Goal: Browse casually: Explore the website without a specific task or goal

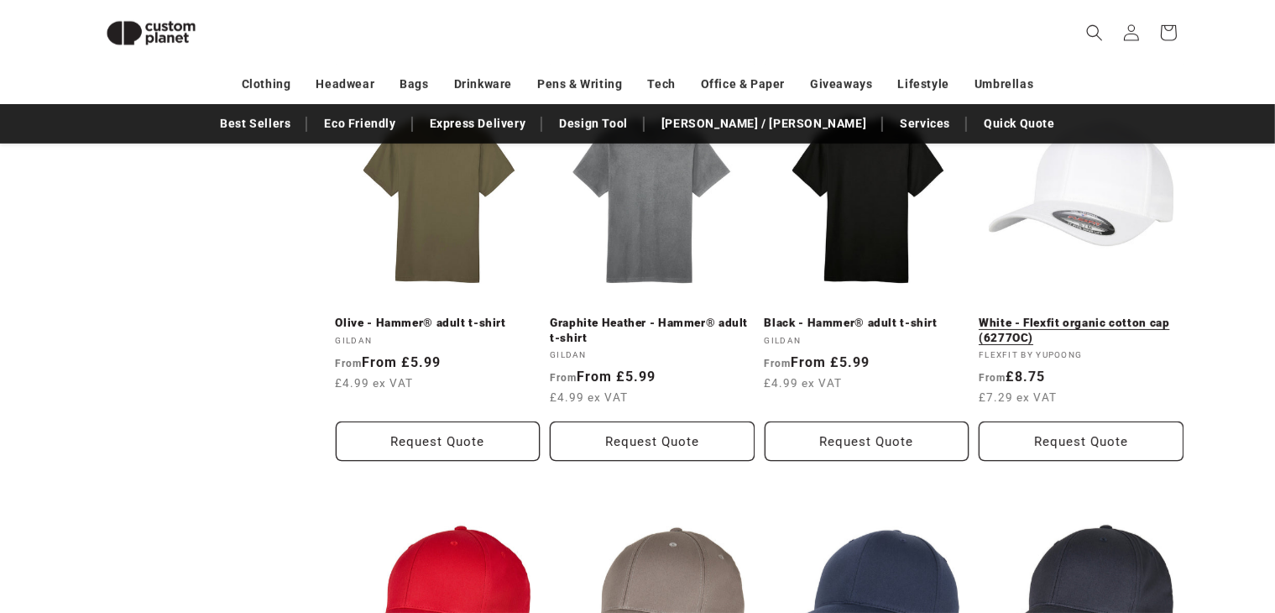
scroll to position [1048, 0]
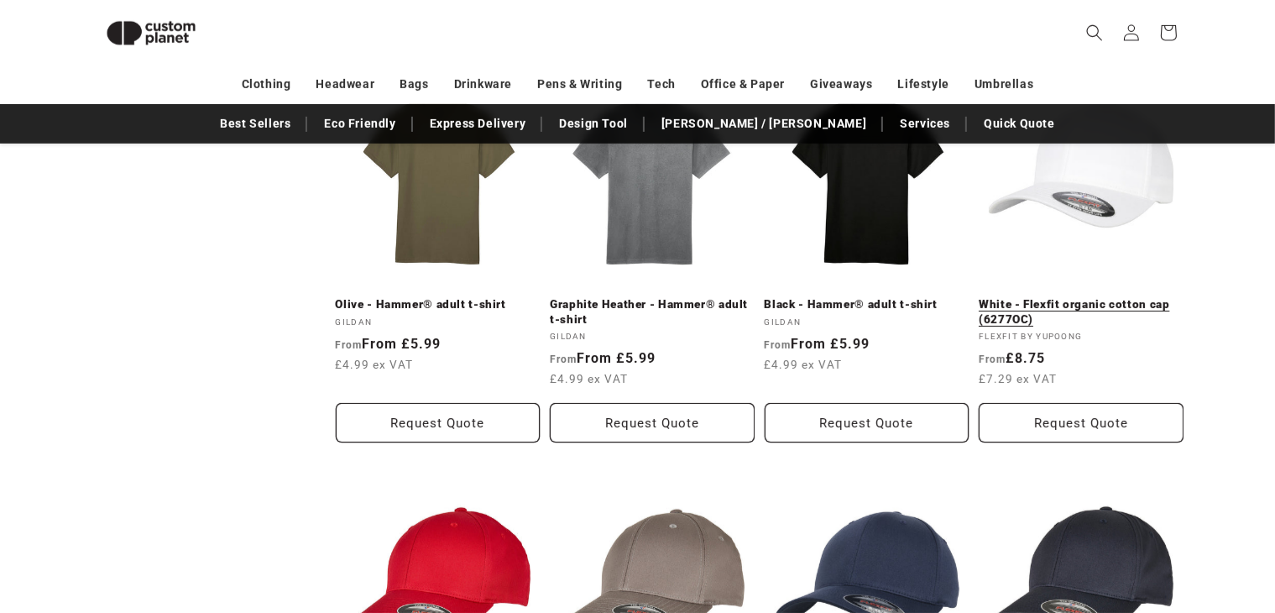
click at [1060, 297] on link "White - Flexfit organic cotton cap (6277OC)" at bounding box center [1081, 311] width 205 height 29
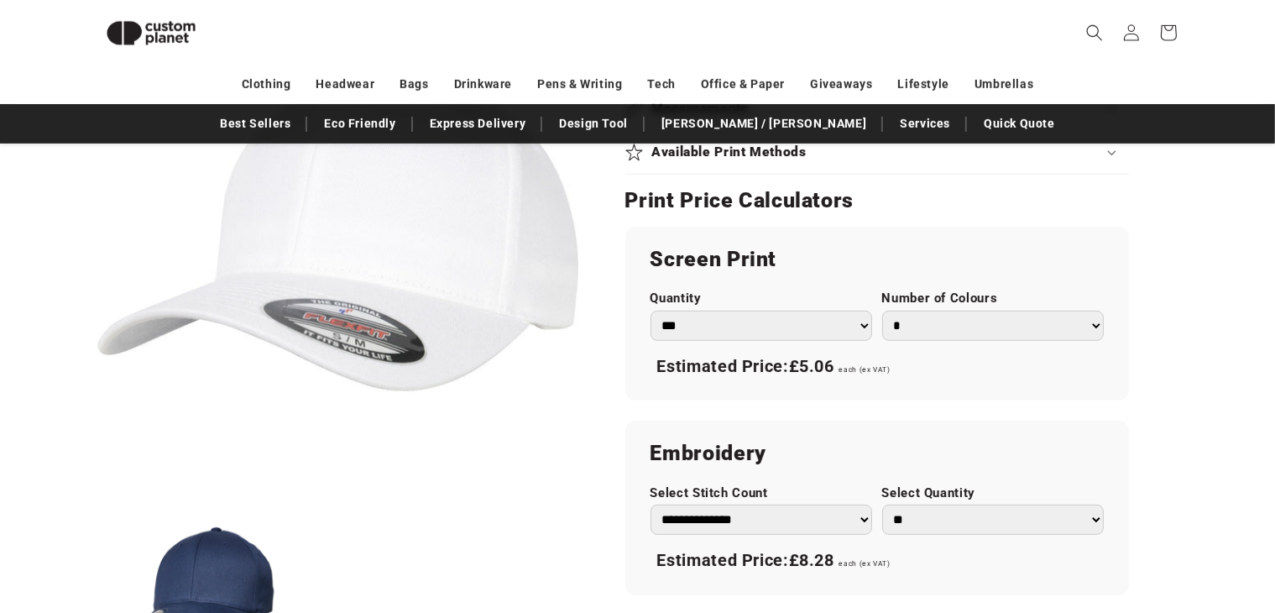
scroll to position [920, 0]
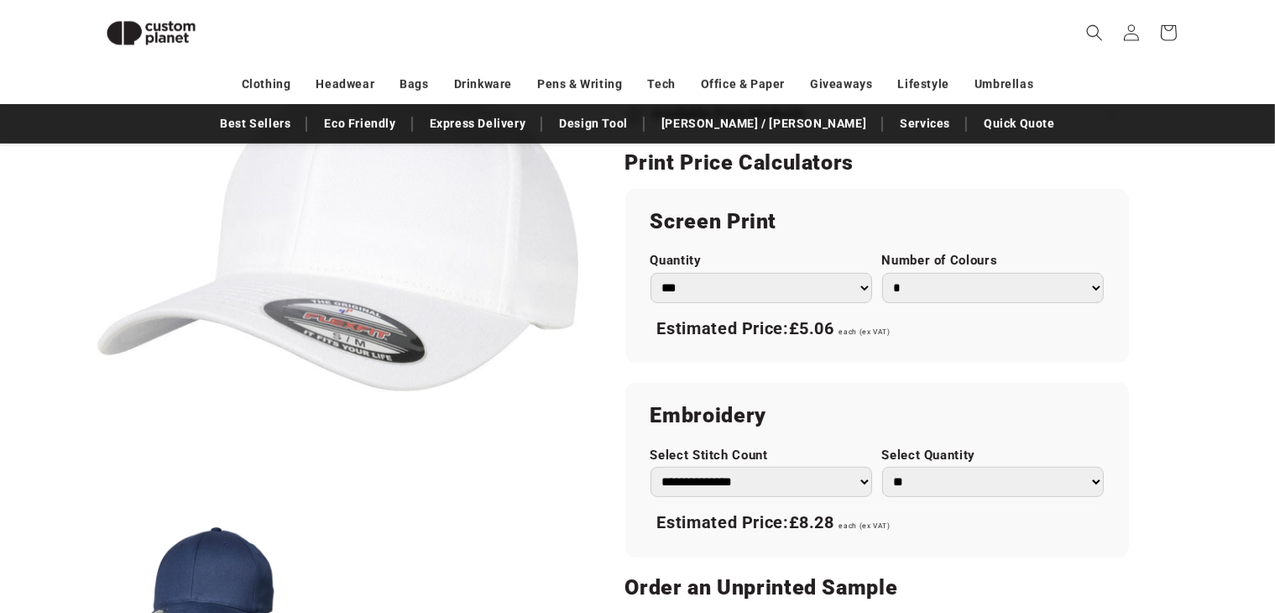
click at [907, 291] on select "* * * * * * *" at bounding box center [993, 288] width 222 height 30
click at [820, 351] on div "Screen Print Quantity *** *** *** **** **** **** ***** ***** Number of Colours …" at bounding box center [877, 276] width 504 height 174
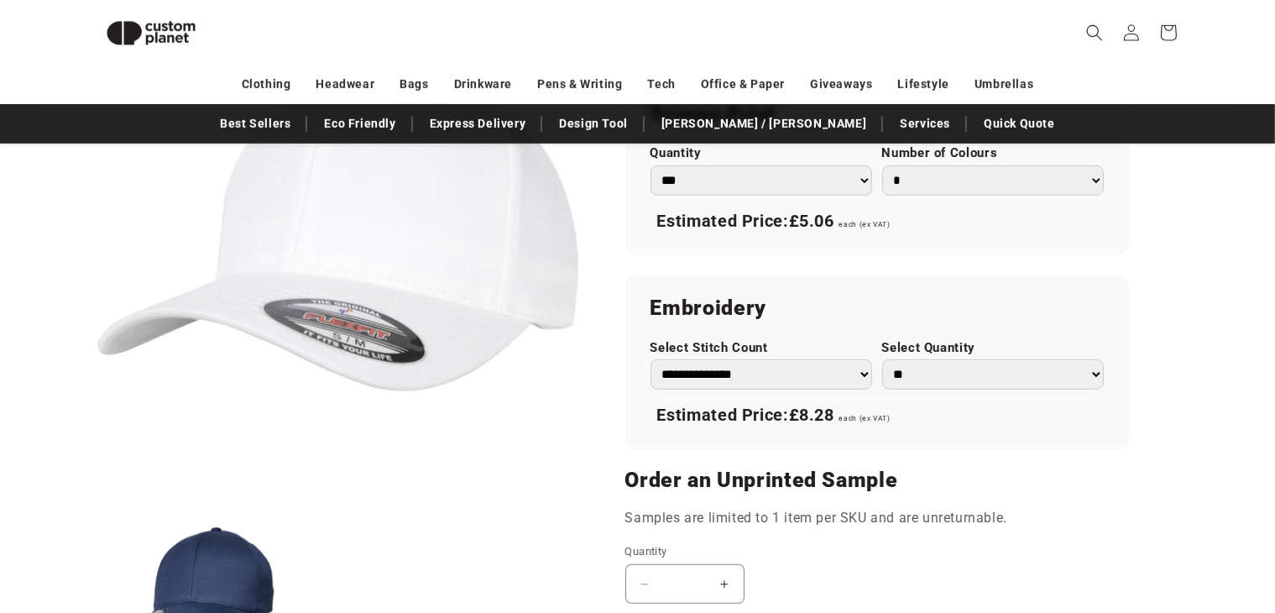
scroll to position [1028, 0]
click at [772, 360] on select "**********" at bounding box center [762, 373] width 222 height 30
click at [853, 327] on div "**********" at bounding box center [877, 362] width 504 height 174
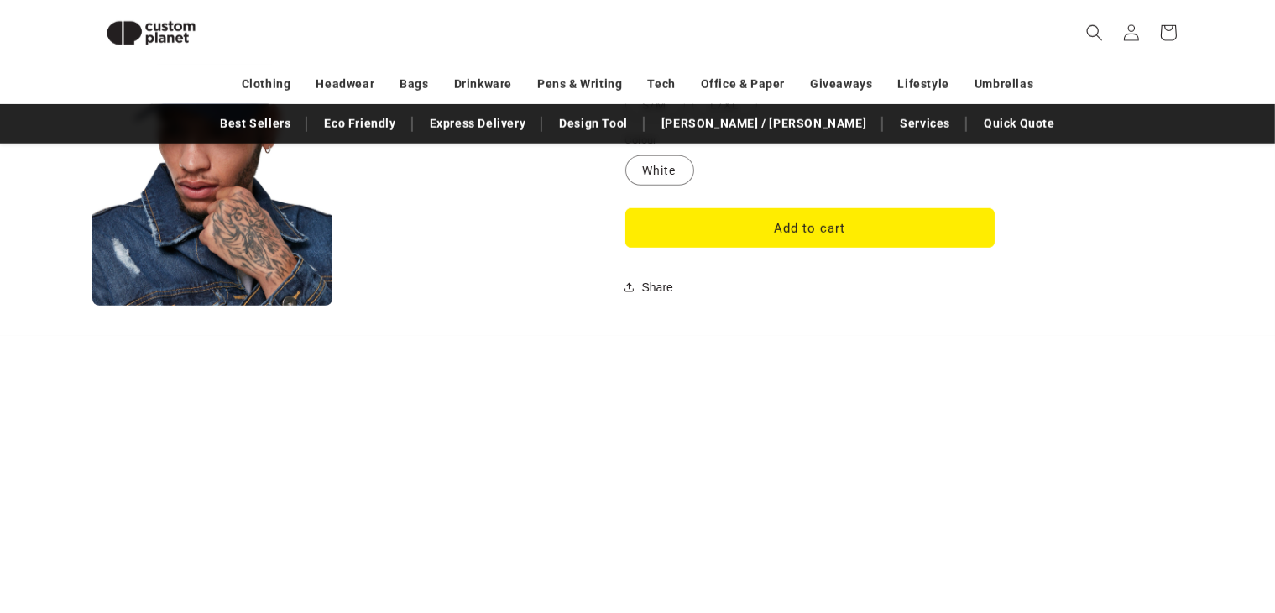
scroll to position [1649, 0]
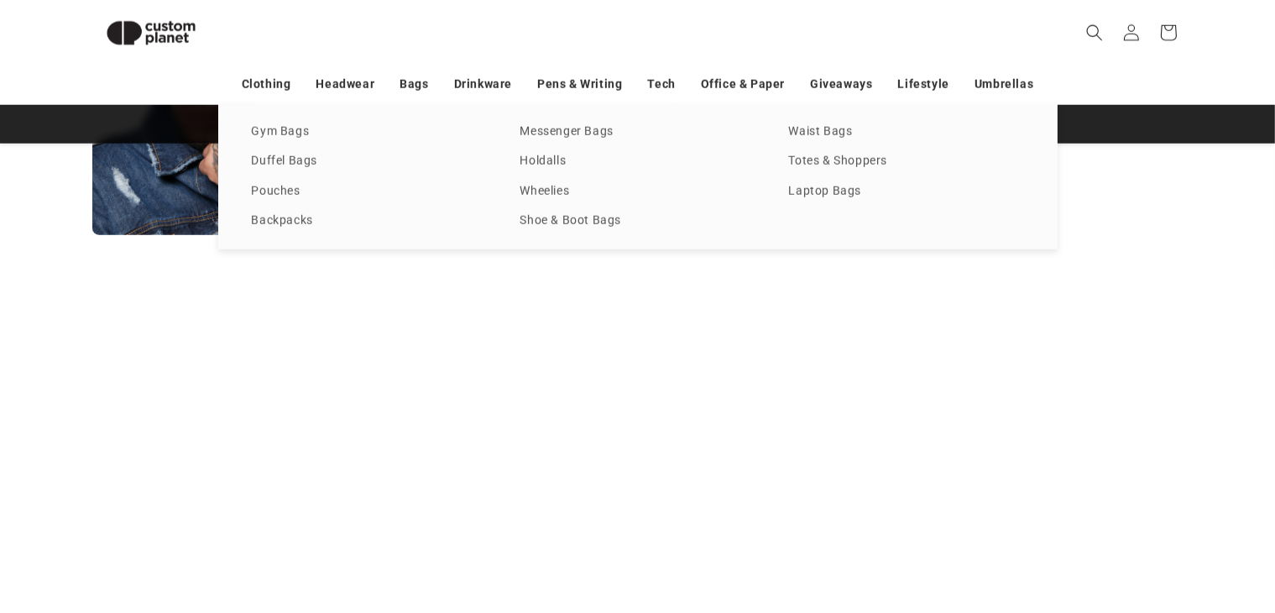
click at [242, 159] on div "Gym Bags Duffel Bags Pouches Backpacks Messenger Bags Holdalls Wheelies Shoe & …" at bounding box center [637, 176] width 839 height 145
click at [260, 161] on link "Duffel Bags" at bounding box center [369, 161] width 235 height 23
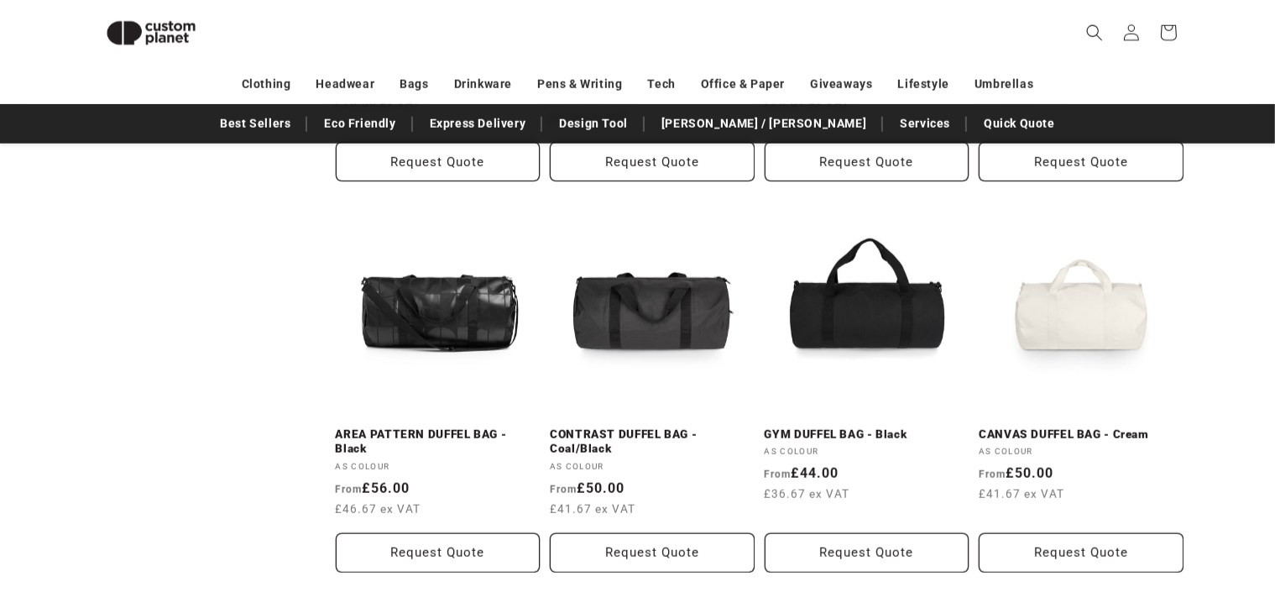
scroll to position [1730, 0]
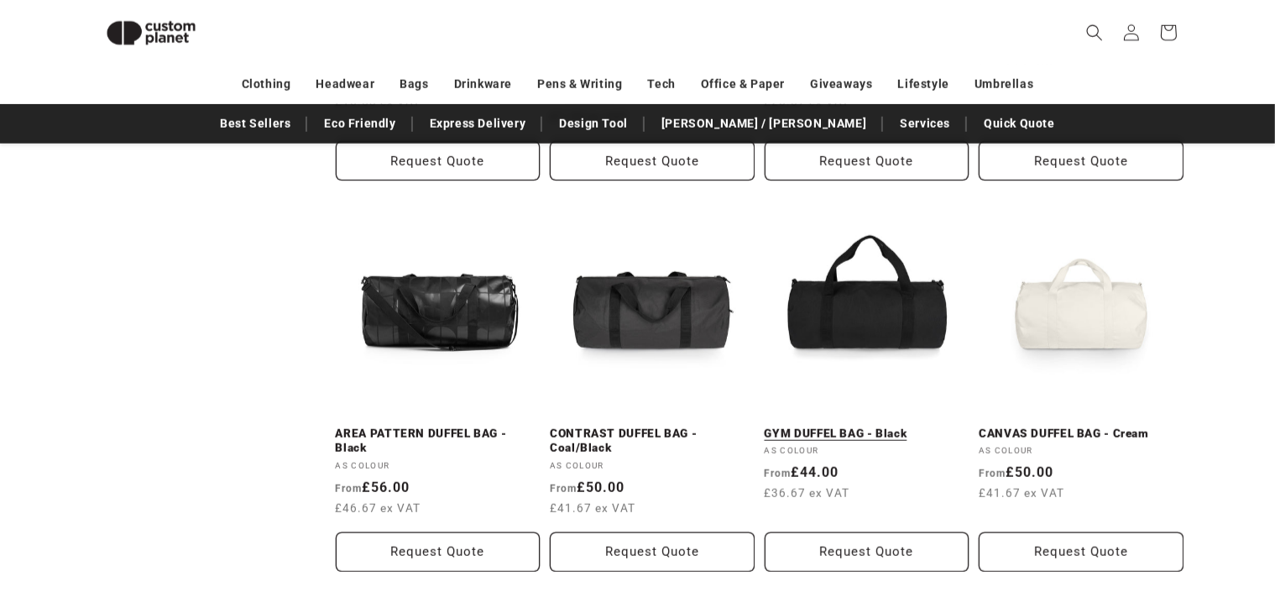
click at [904, 426] on link "GYM DUFFEL BAG - Black" at bounding box center [867, 433] width 205 height 15
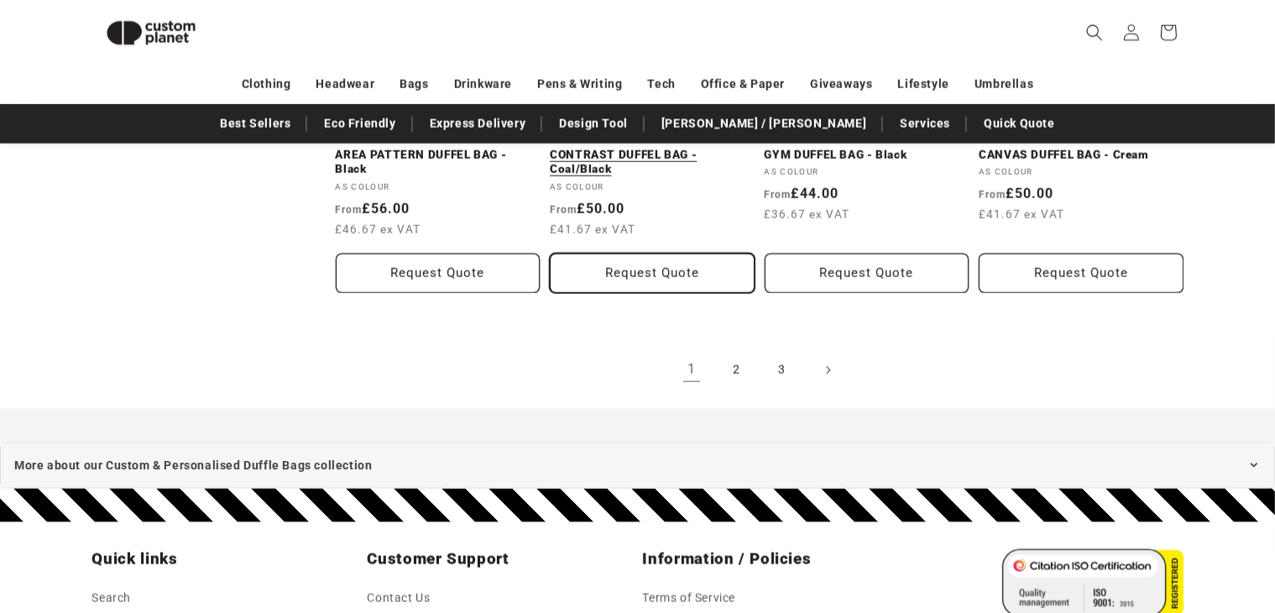
scroll to position [2005, 0]
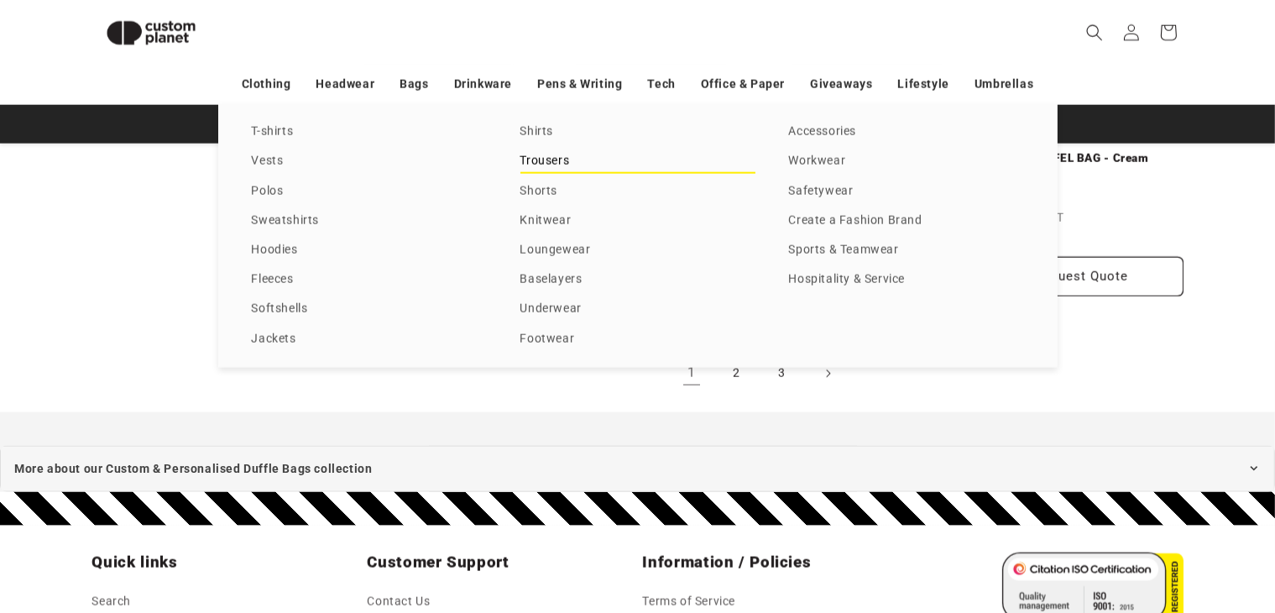
click at [549, 169] on link "Trousers" at bounding box center [637, 161] width 235 height 23
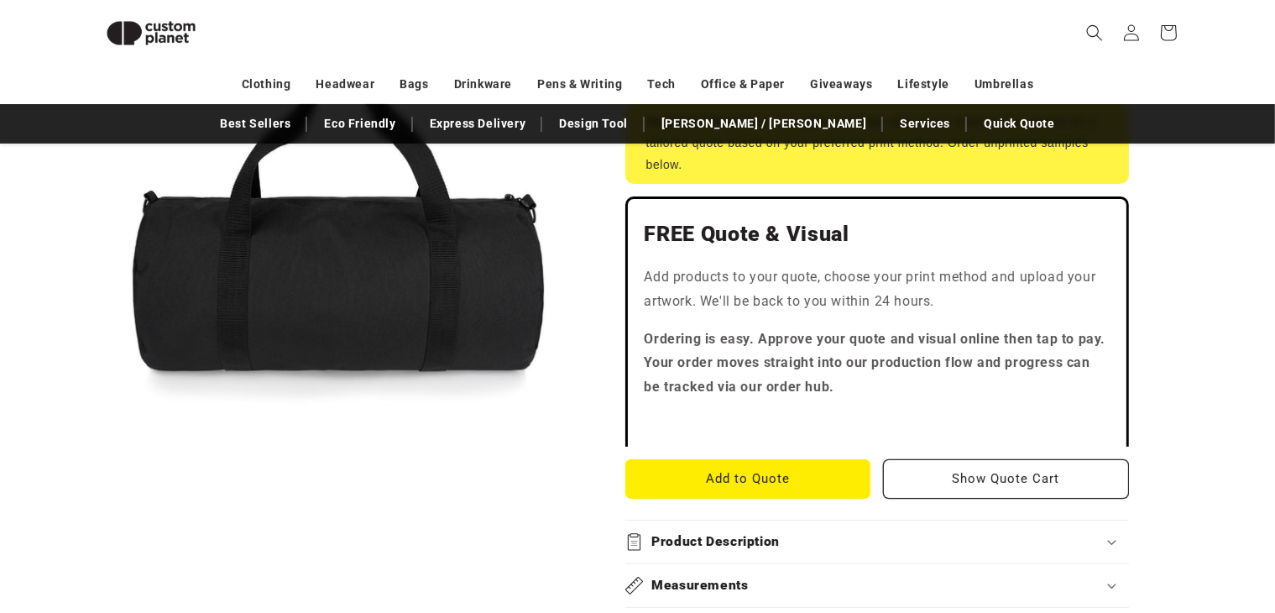
scroll to position [414, 0]
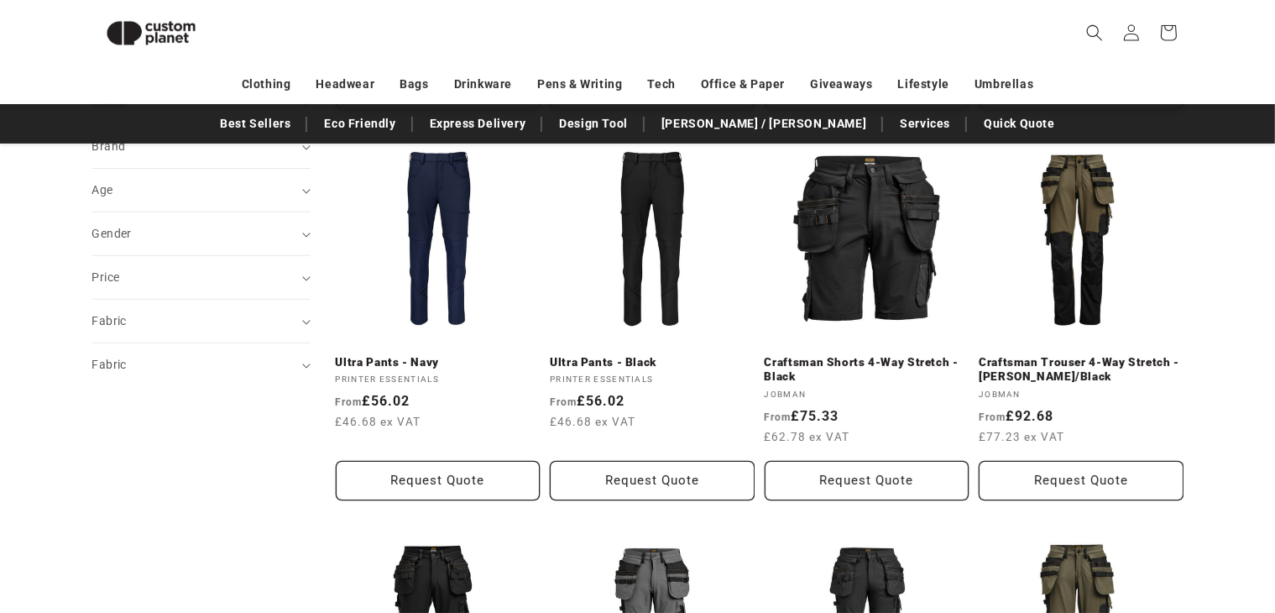
scroll to position [490, 0]
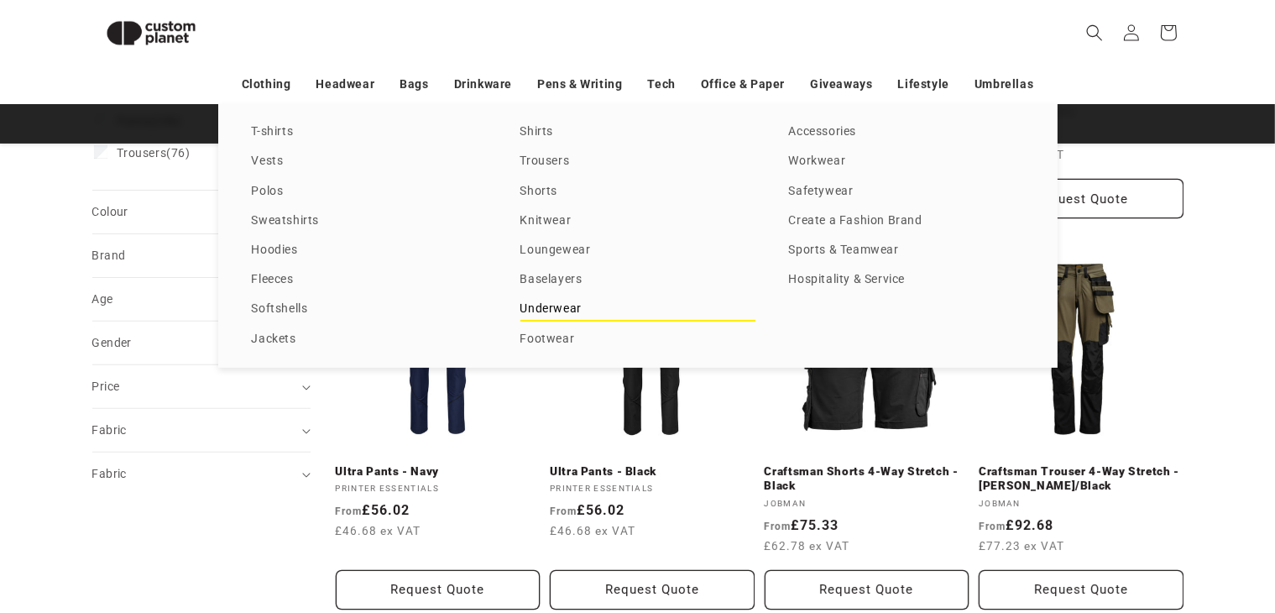
click at [545, 310] on link "Underwear" at bounding box center [637, 309] width 235 height 23
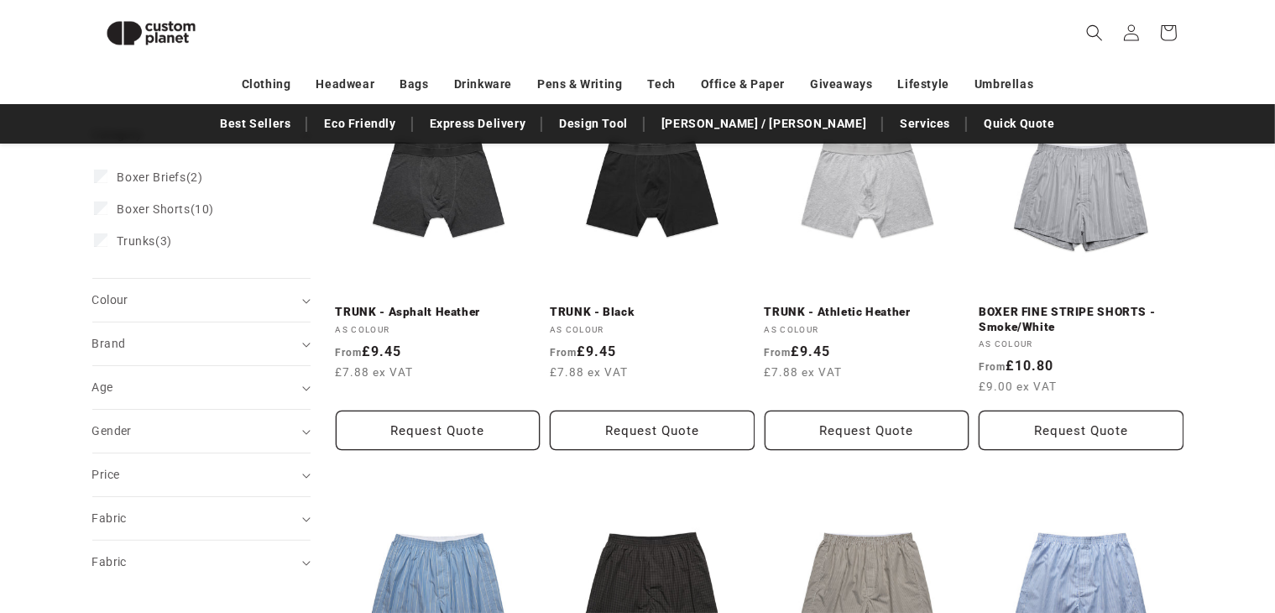
scroll to position [154, 0]
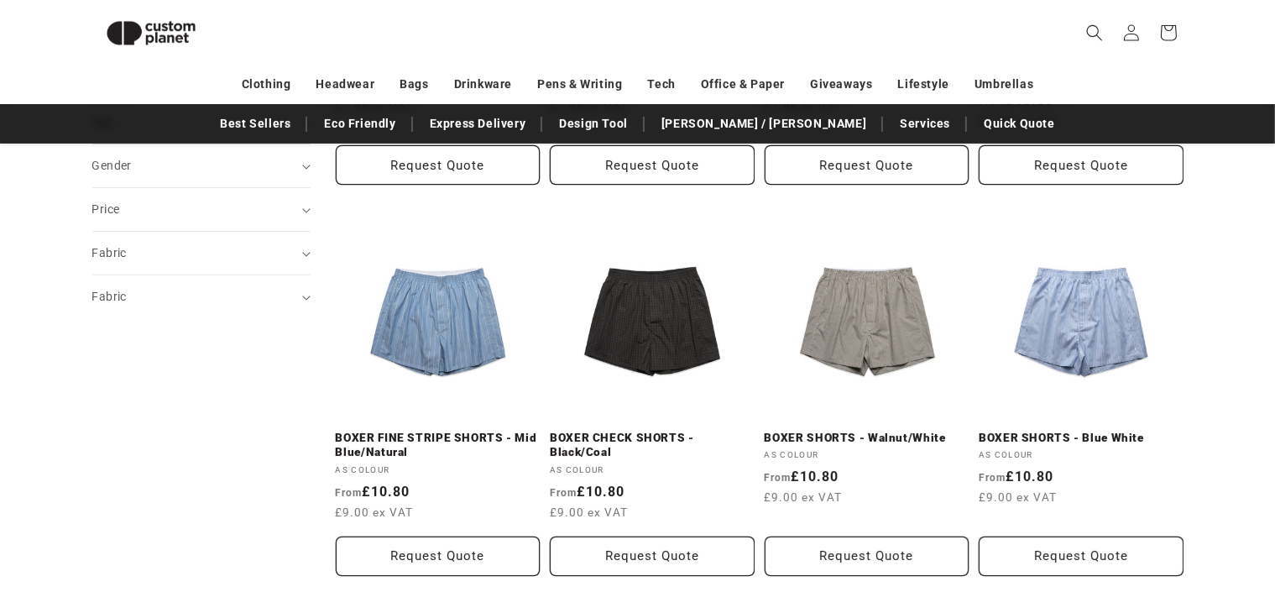
click at [825, 446] on link "BOXER SHORTS - Walnut/White" at bounding box center [867, 438] width 205 height 15
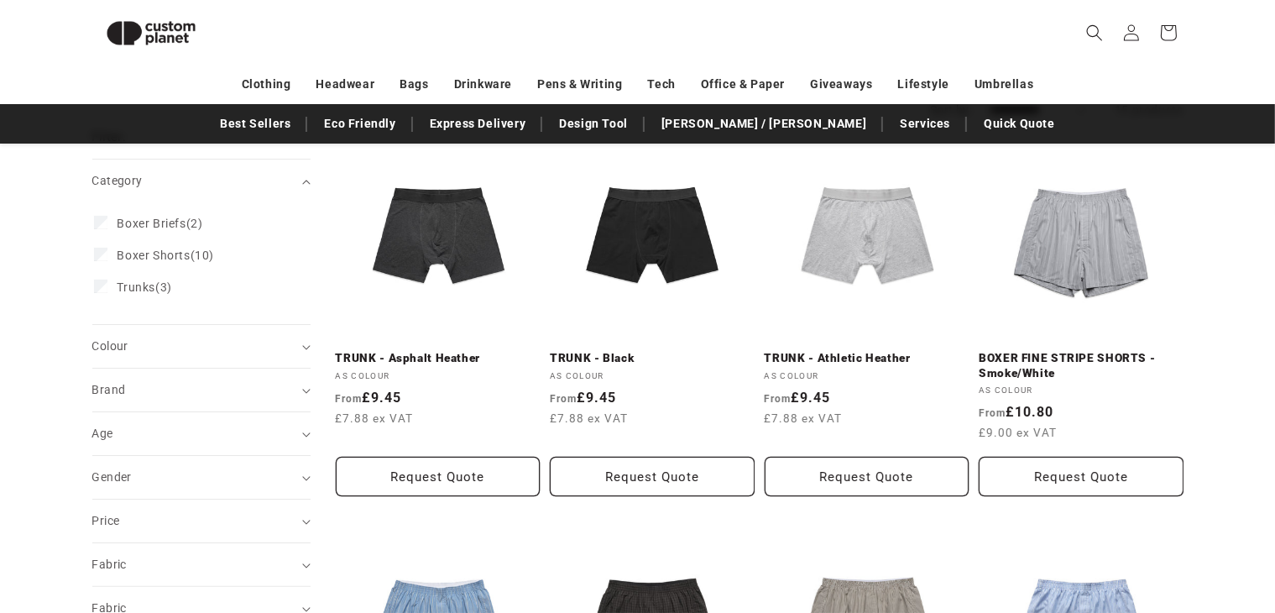
scroll to position [195, 0]
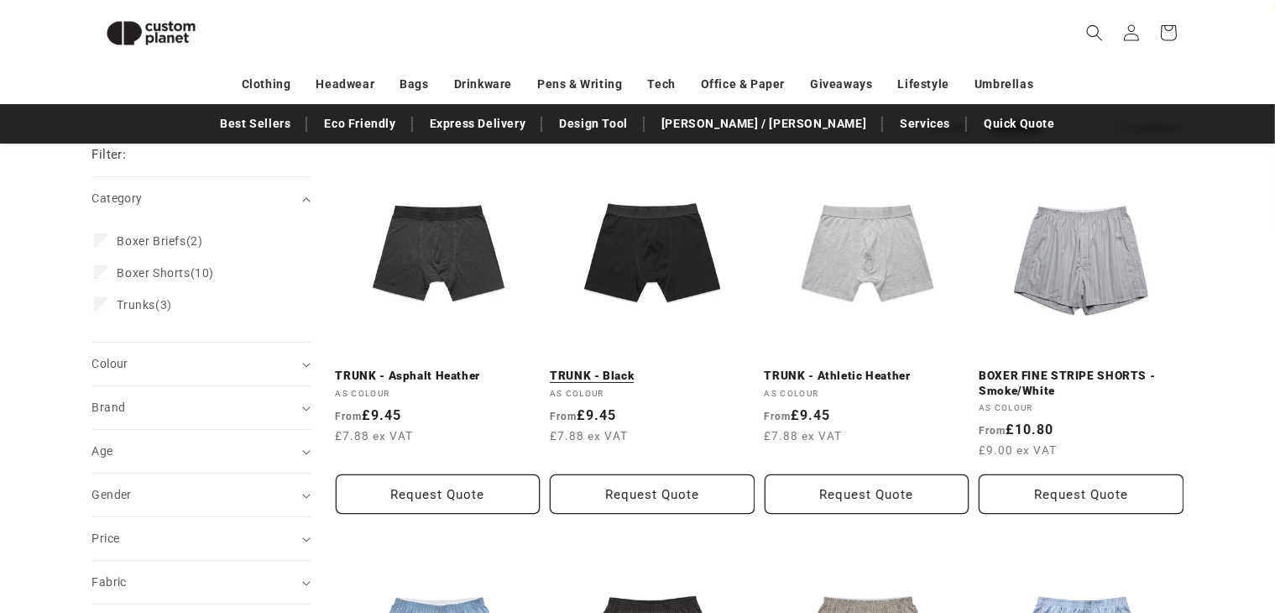
click at [656, 369] on link "TRUNK - Black" at bounding box center [652, 376] width 205 height 15
